Goal: Task Accomplishment & Management: Complete application form

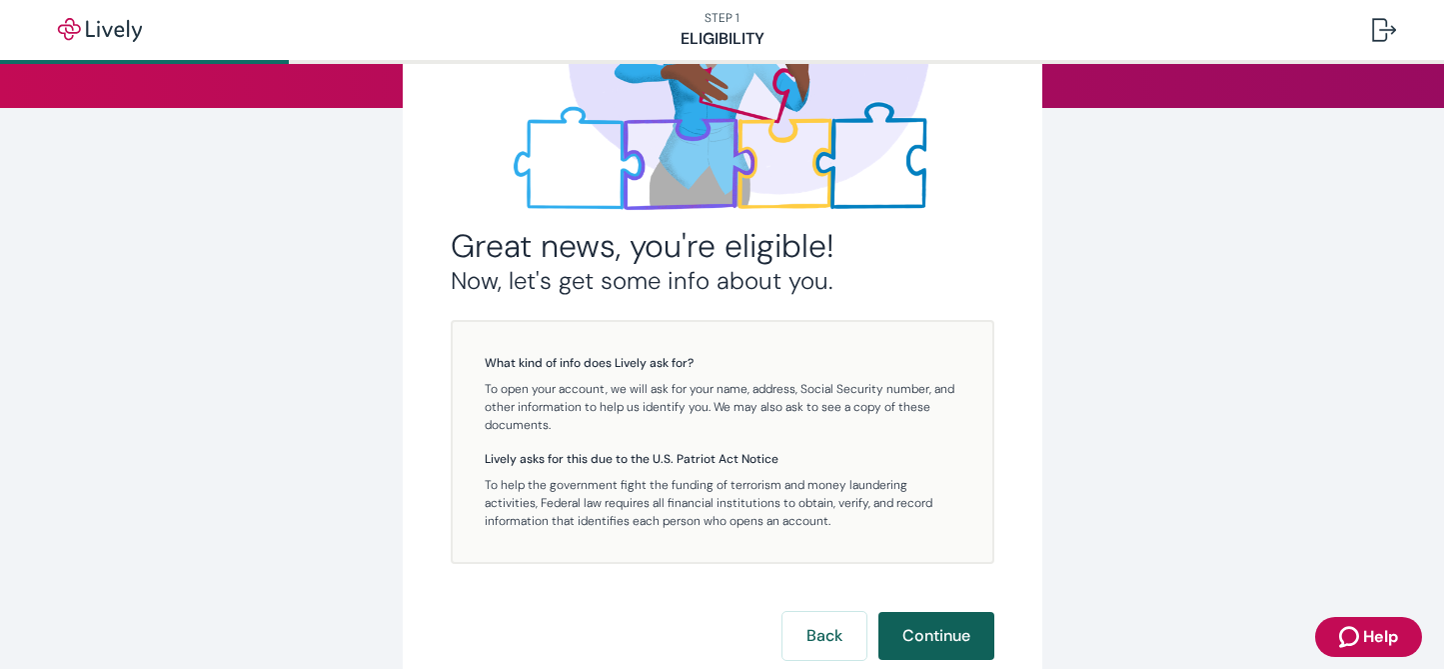
scroll to position [261, 0]
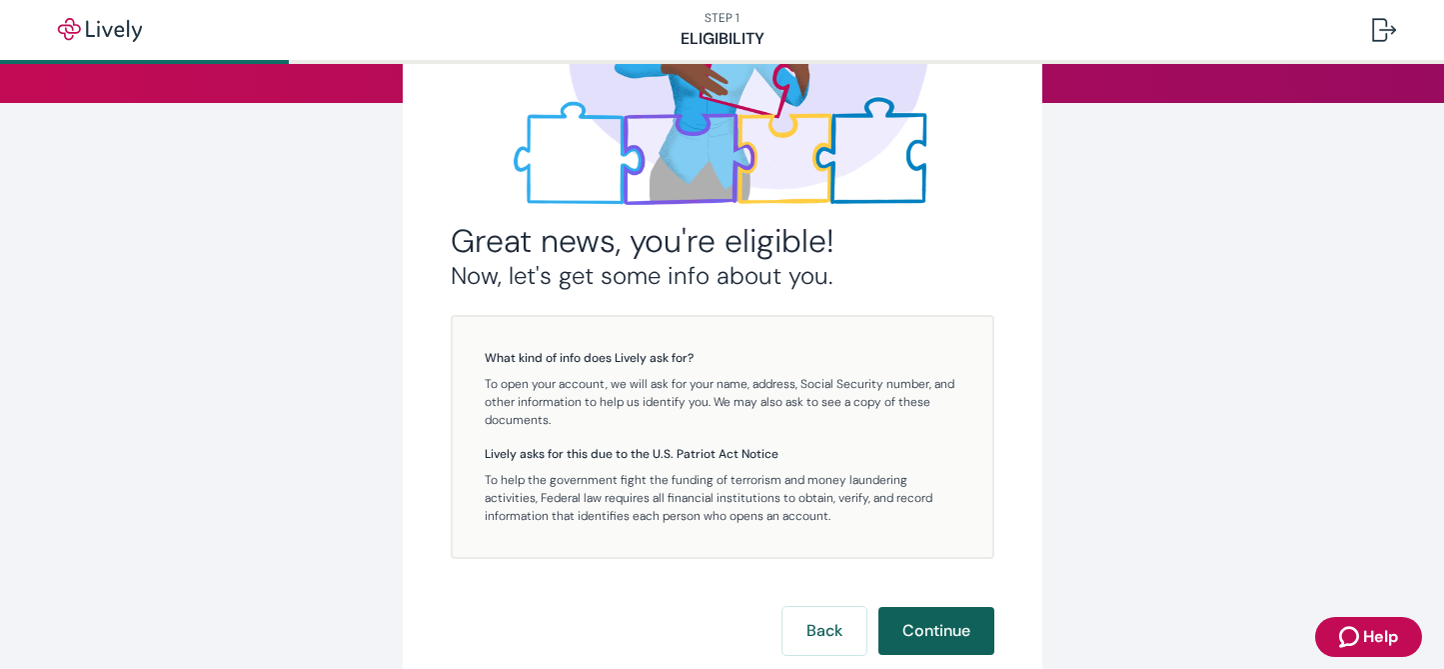
click at [933, 627] on button "Continue" at bounding box center [936, 631] width 116 height 48
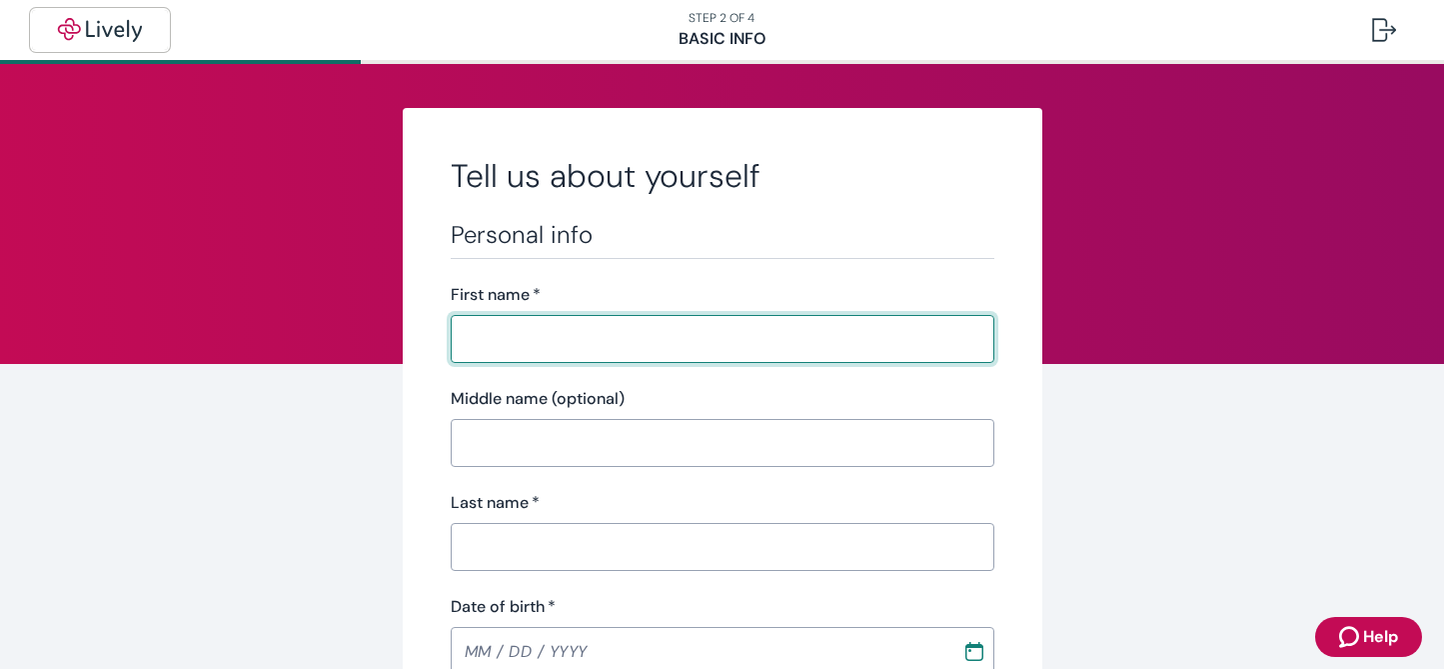
click at [110, 38] on img "button" at bounding box center [100, 30] width 112 height 24
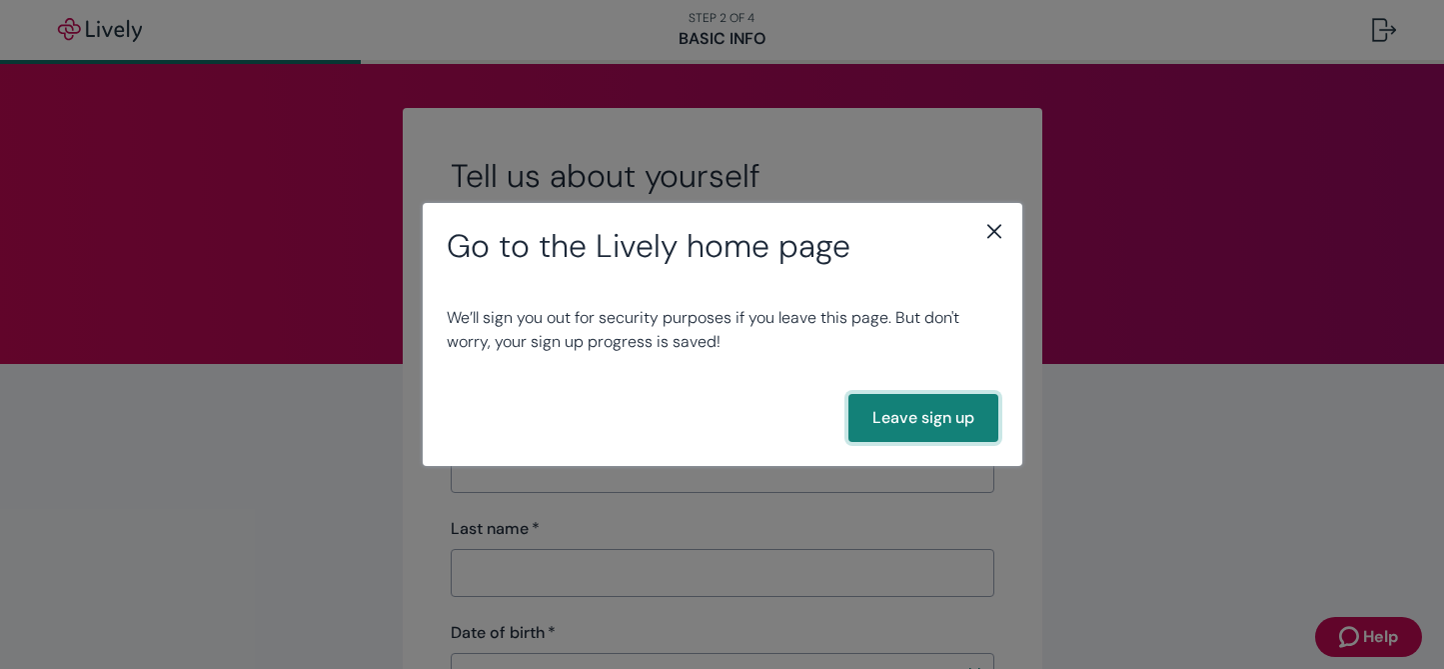
click at [932, 415] on button "Leave sign up" at bounding box center [923, 418] width 150 height 48
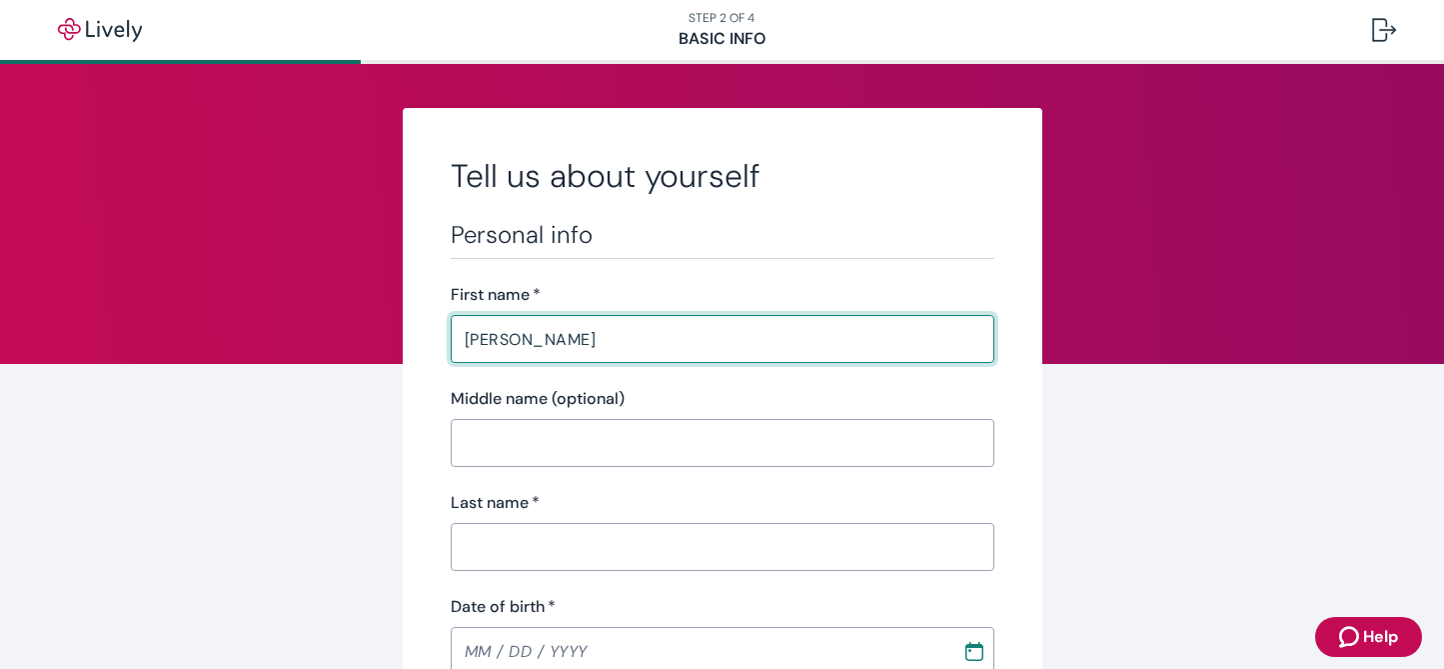
type input "annette"
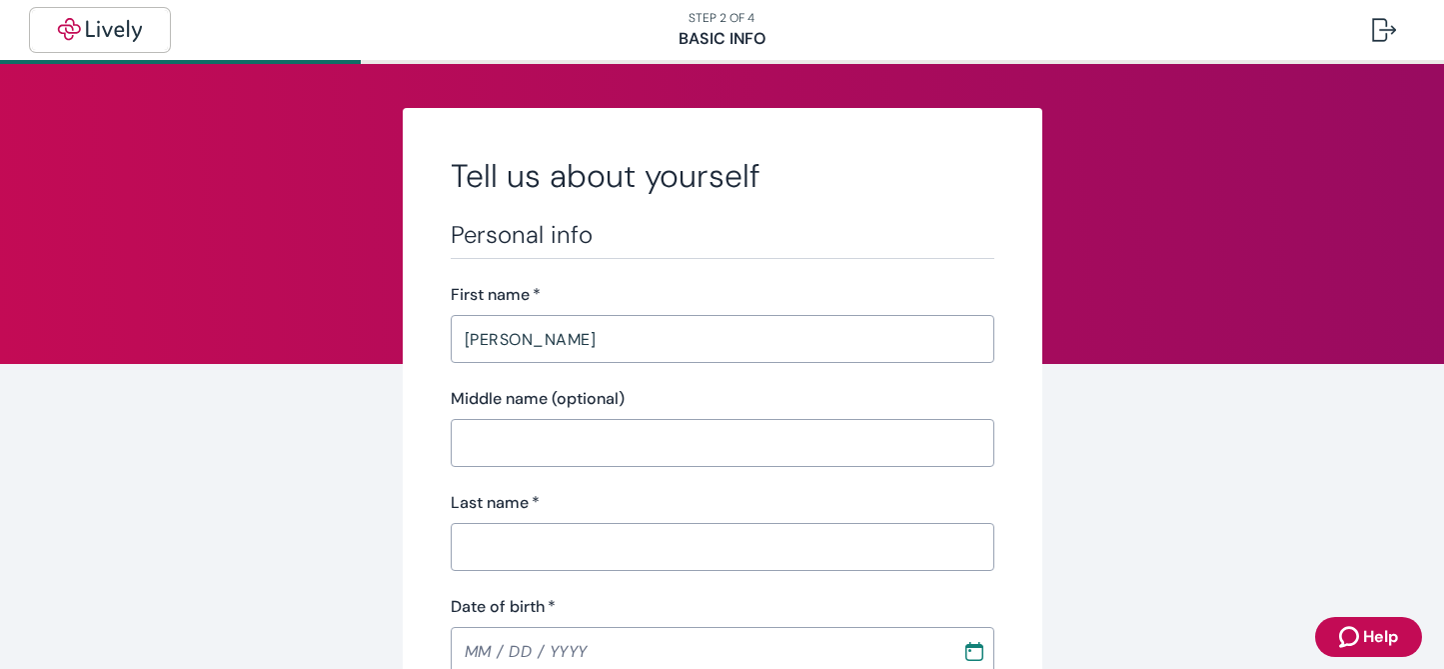
click at [84, 29] on img "button" at bounding box center [100, 30] width 112 height 24
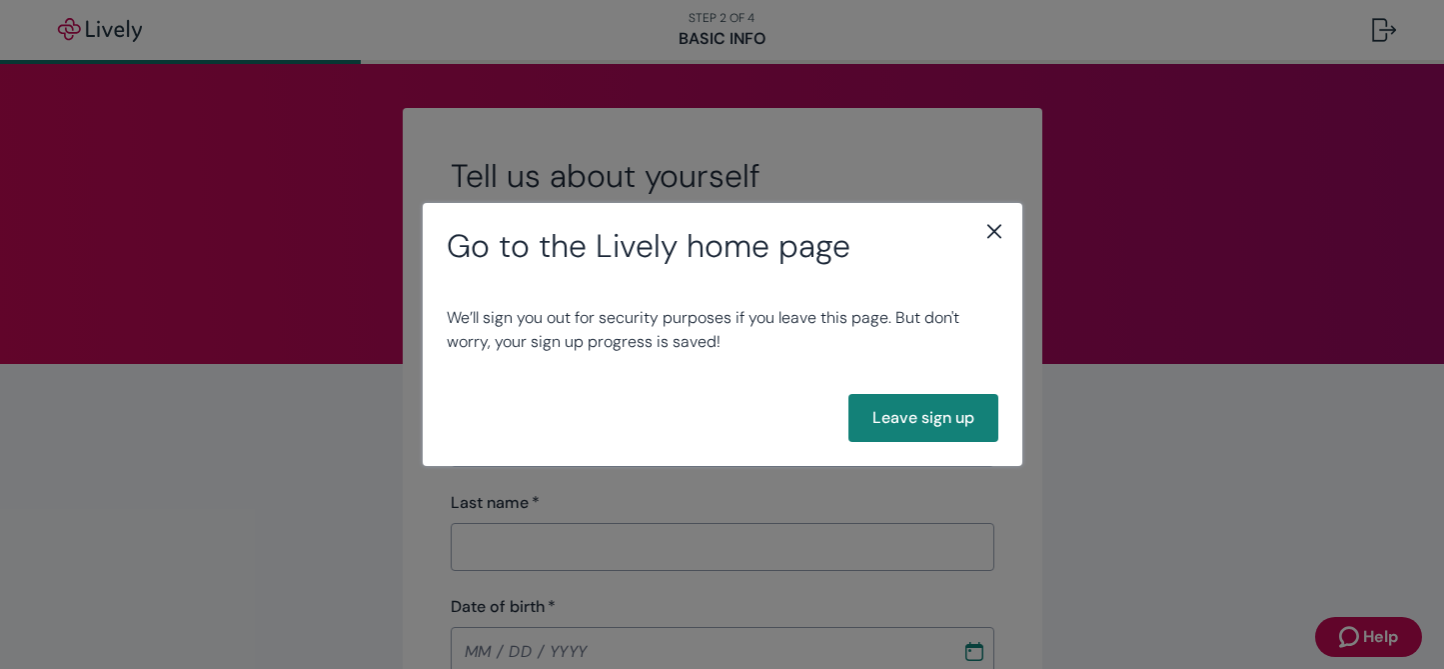
click at [992, 229] on icon "close" at bounding box center [994, 231] width 24 height 24
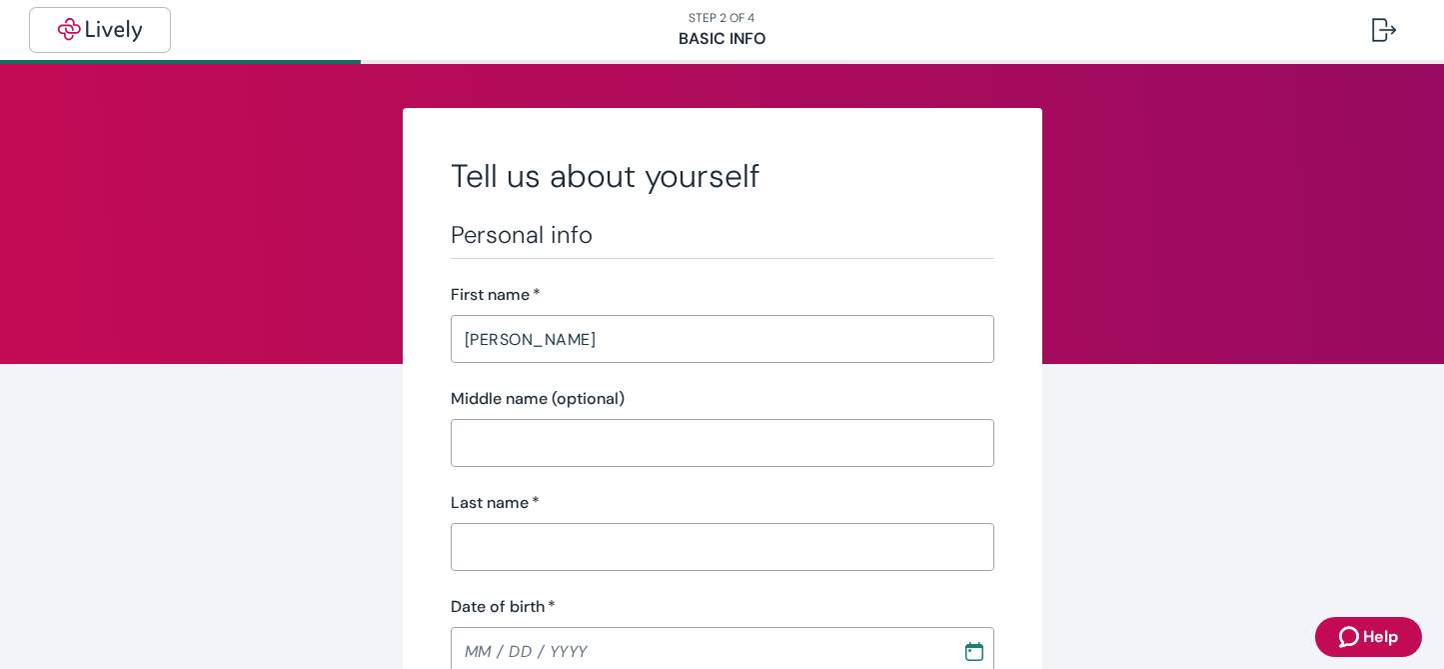
scroll to position [108, 0]
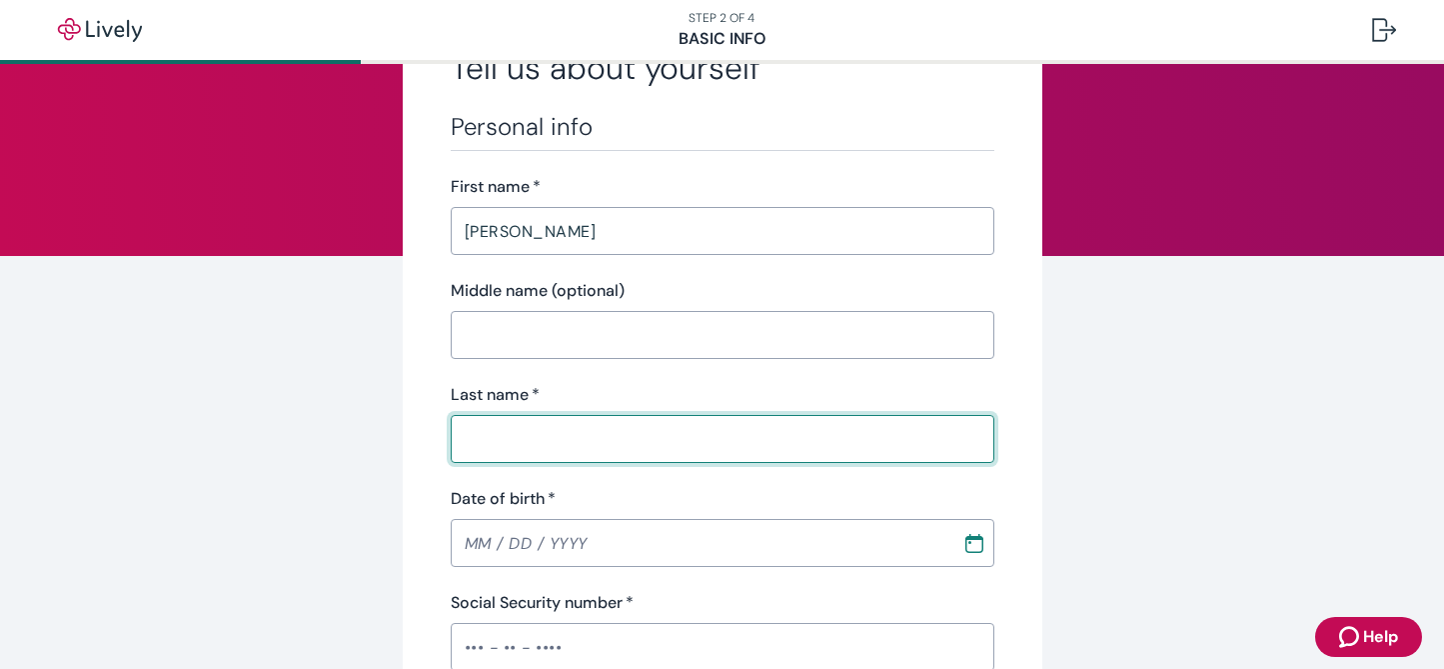
click at [490, 452] on input "Last name   *" at bounding box center [723, 439] width 544 height 40
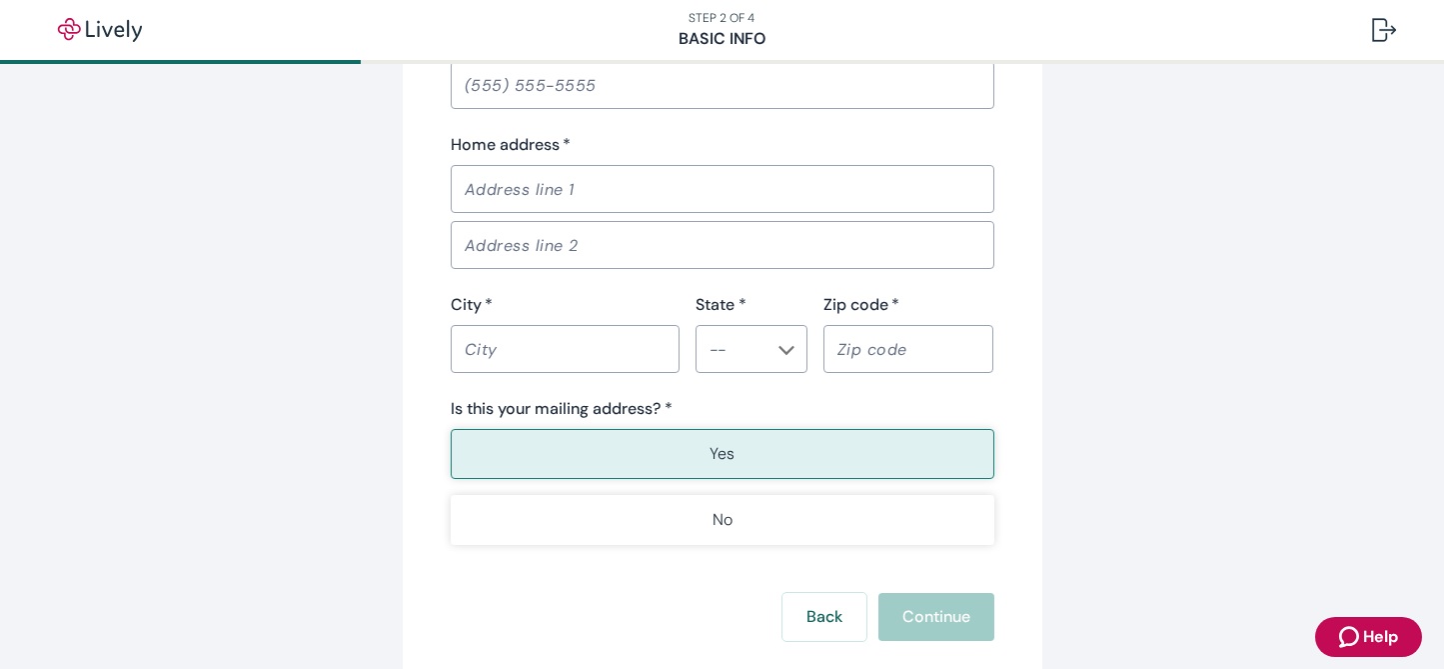
scroll to position [1400, 0]
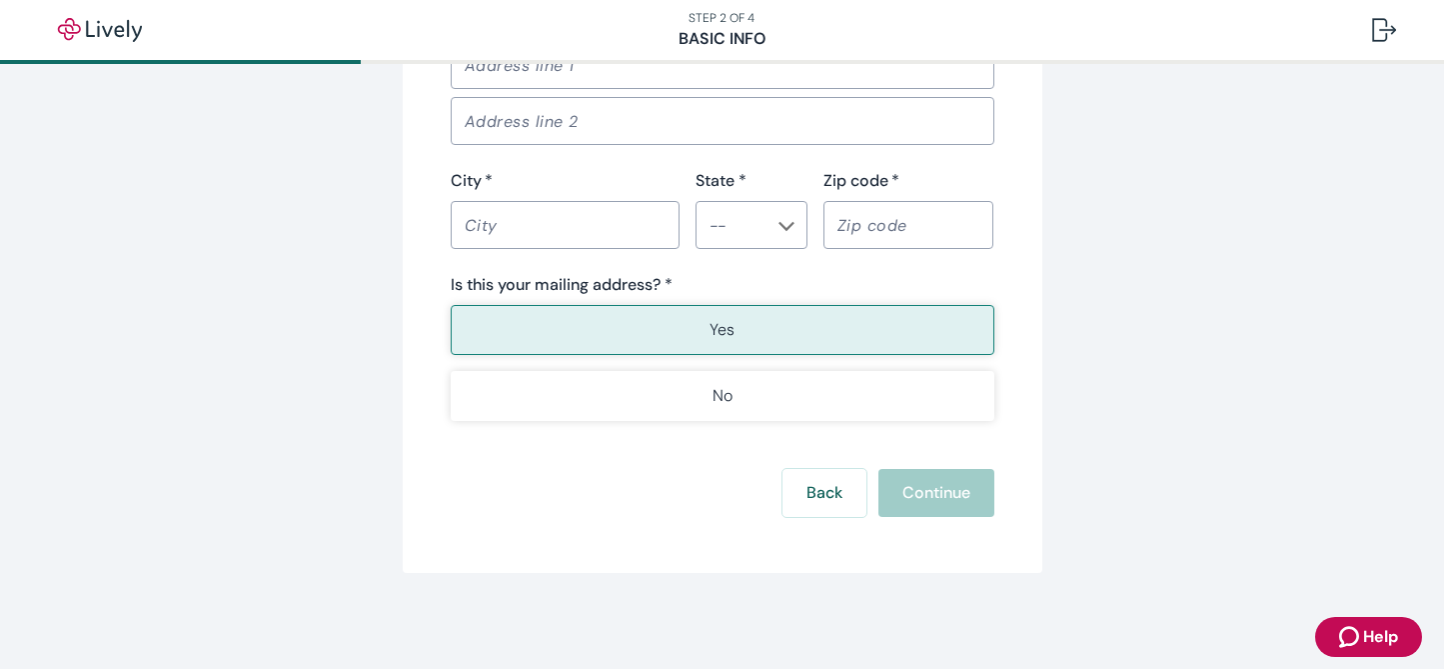
click at [1357, 631] on icon "Zendesk support icon" at bounding box center [1351, 637] width 24 height 24
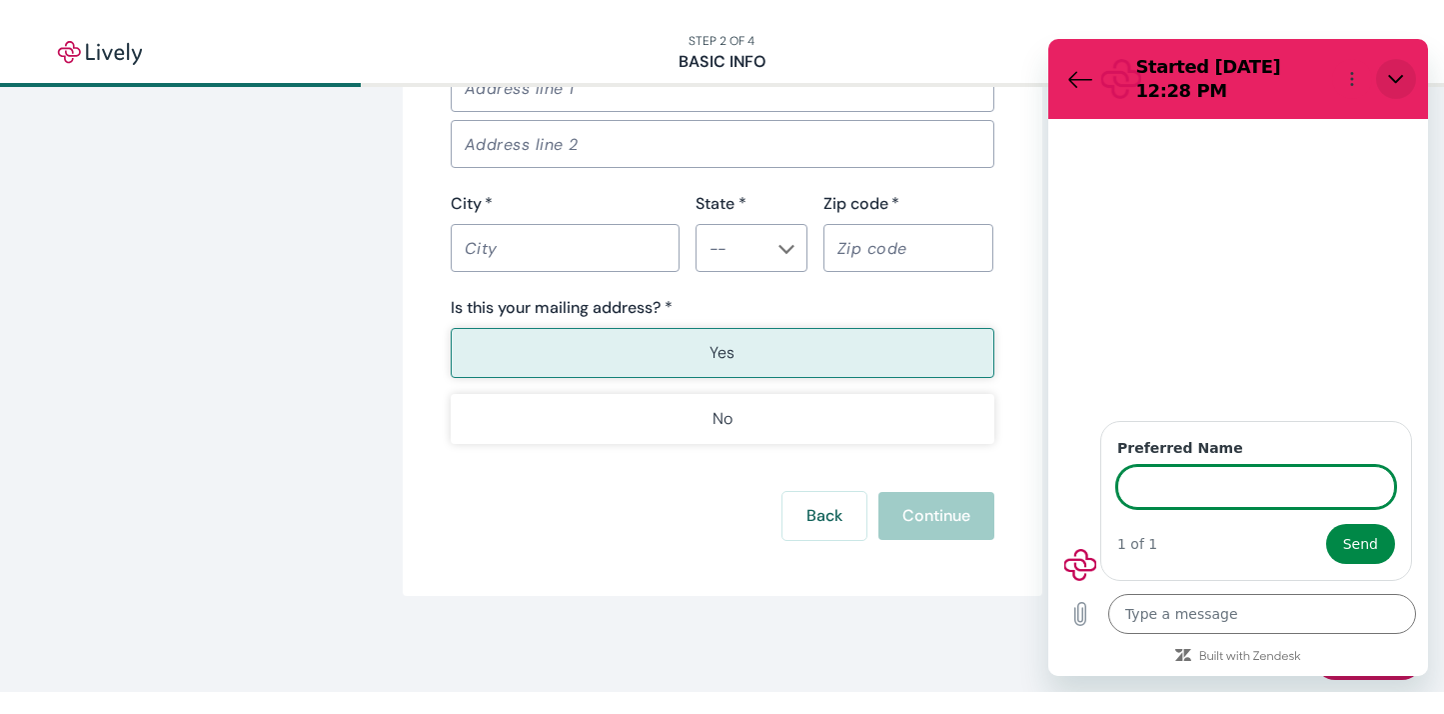
scroll to position [108, 0]
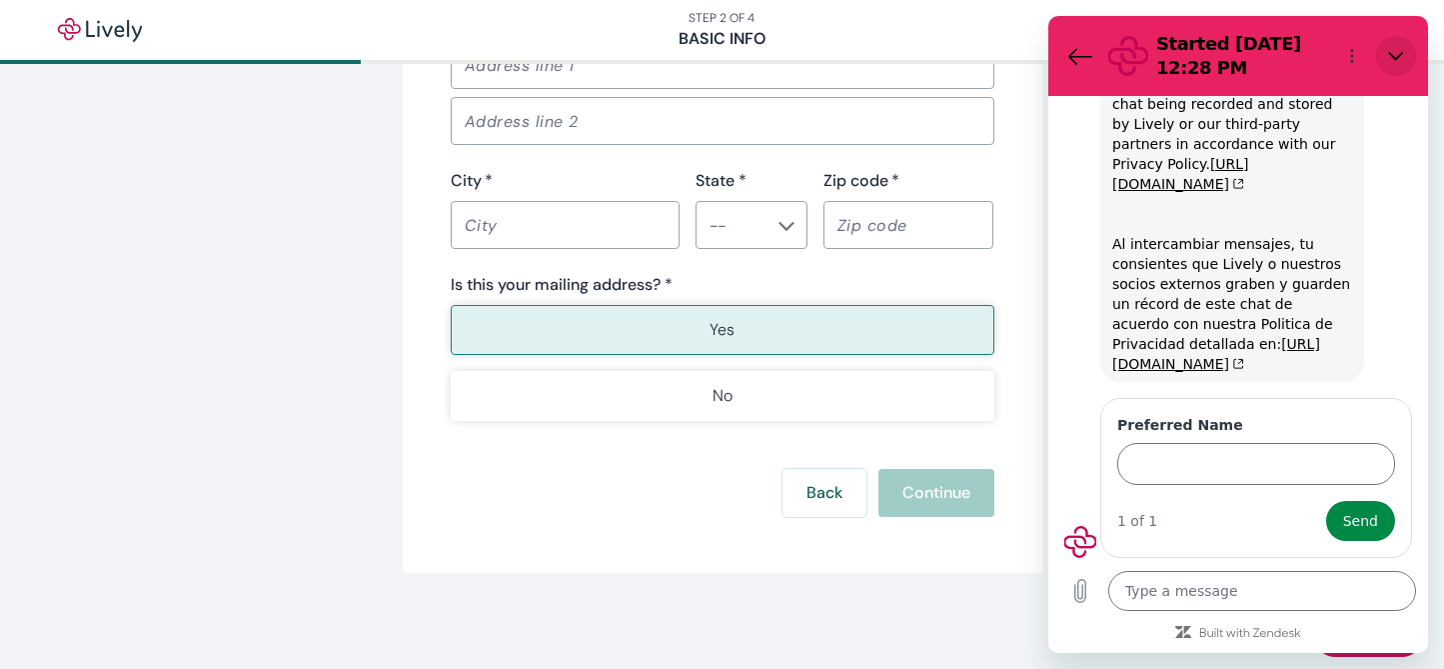
click at [1392, 50] on icon "Close" at bounding box center [1396, 56] width 16 height 16
type textarea "x"
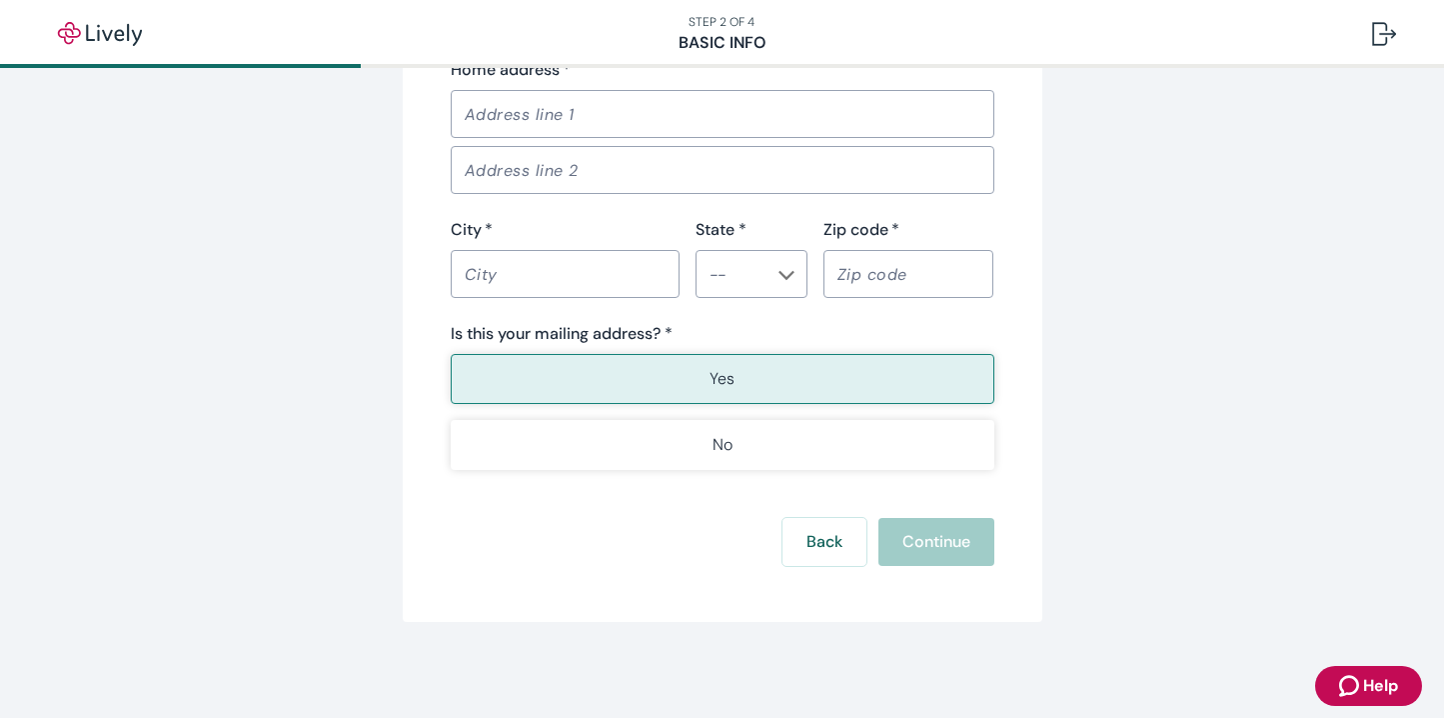
scroll to position [1374, 0]
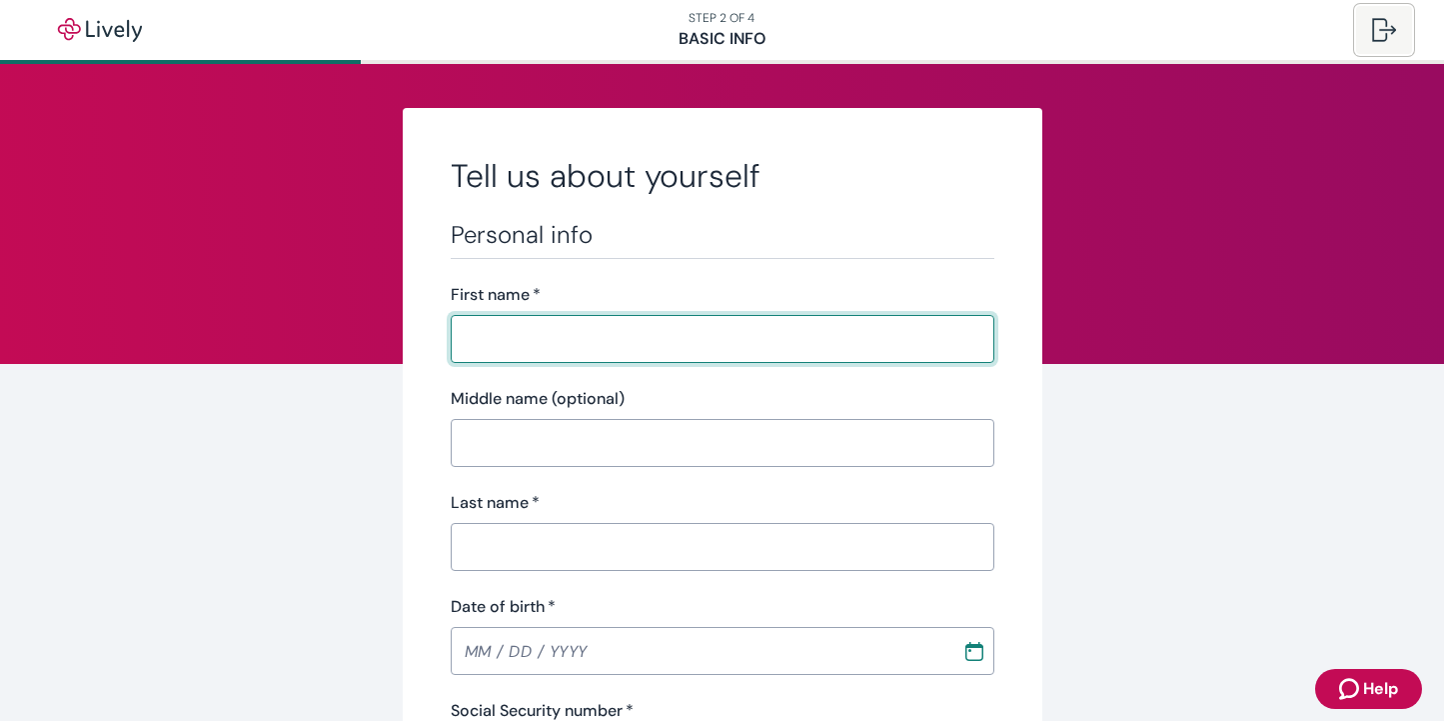
click at [1383, 33] on div at bounding box center [1384, 30] width 24 height 24
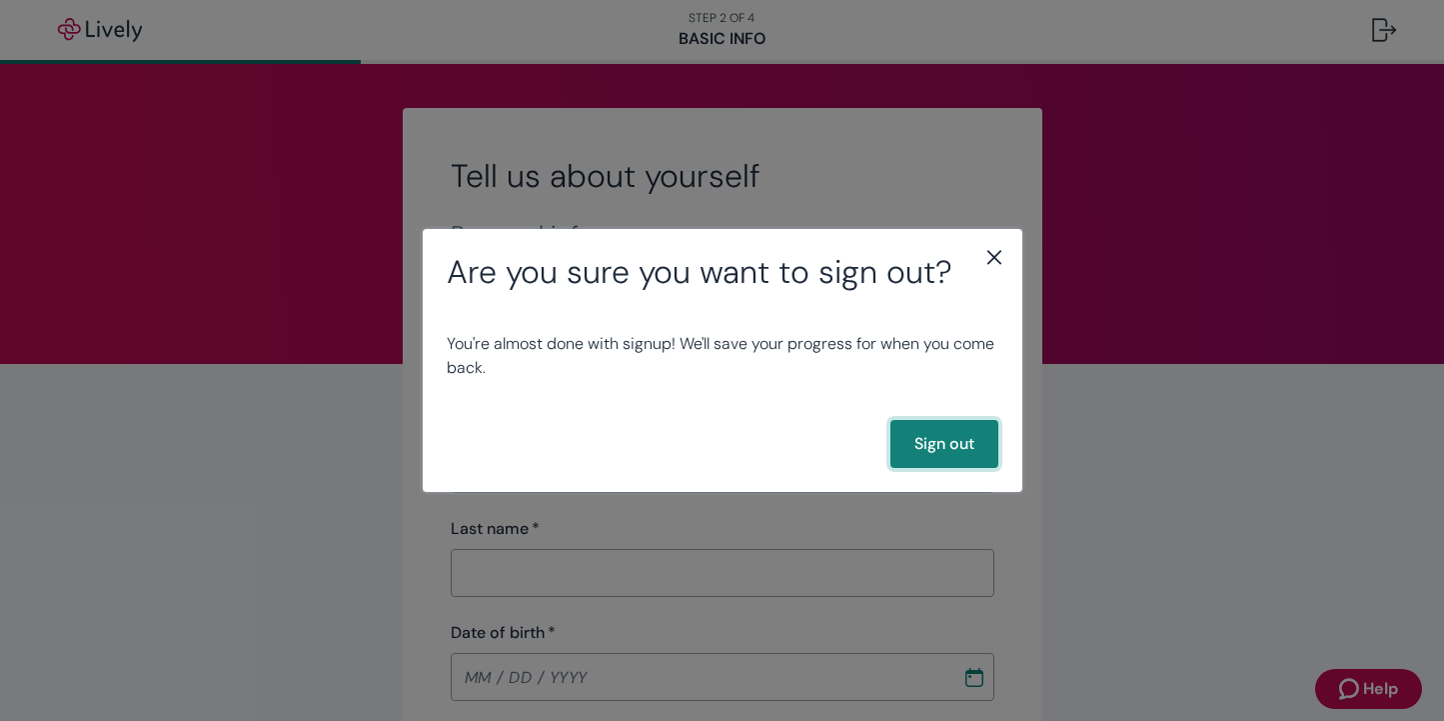
click at [926, 446] on button "Sign out" at bounding box center [944, 444] width 108 height 48
